Goal: Find specific page/section

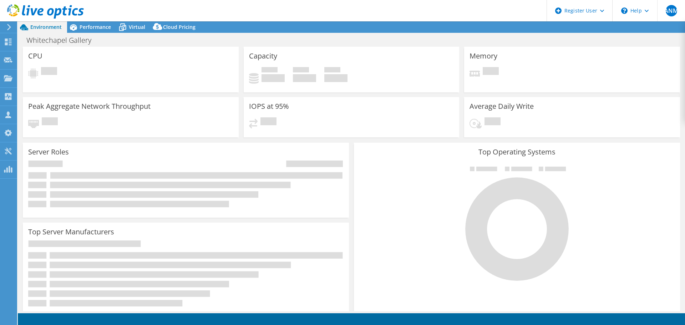
select select "USD"
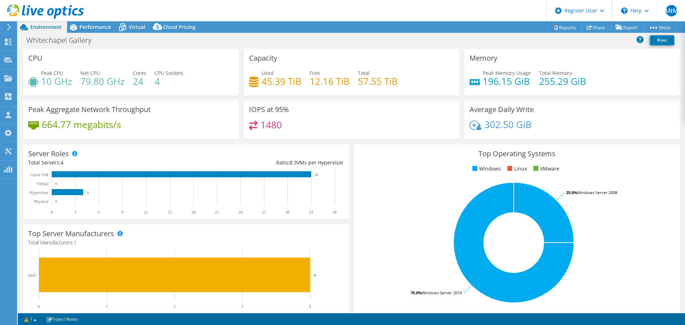
click at [9, 27] on icon at bounding box center [8, 27] width 5 height 6
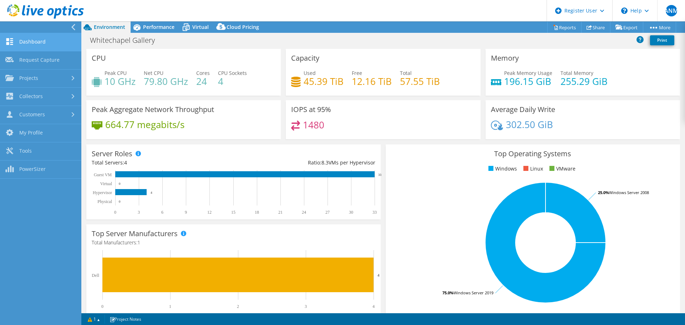
click at [25, 39] on link "Dashboard" at bounding box center [40, 42] width 81 height 18
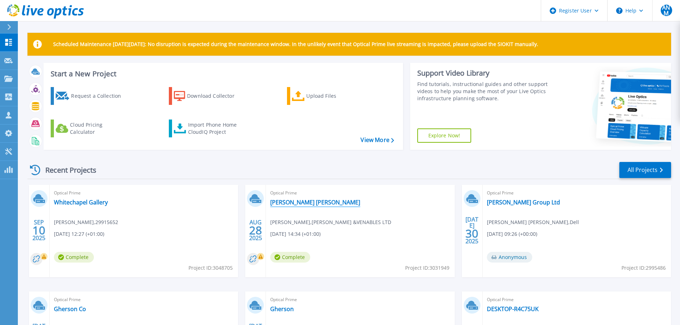
click at [281, 203] on link "[PERSON_NAME] [PERSON_NAME]" at bounding box center [315, 202] width 90 height 7
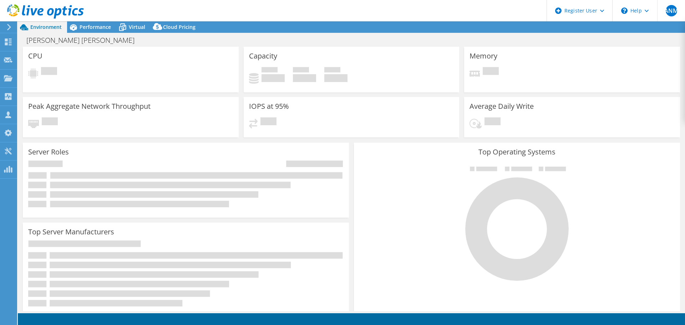
select select "USD"
